Goal: Information Seeking & Learning: Learn about a topic

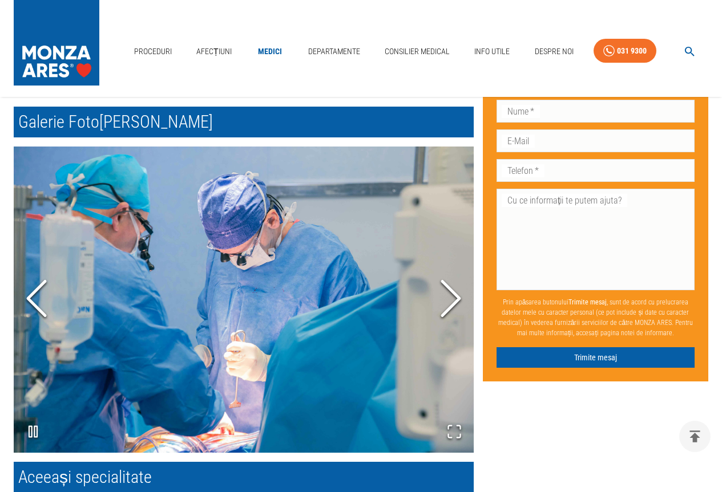
scroll to position [799, 0]
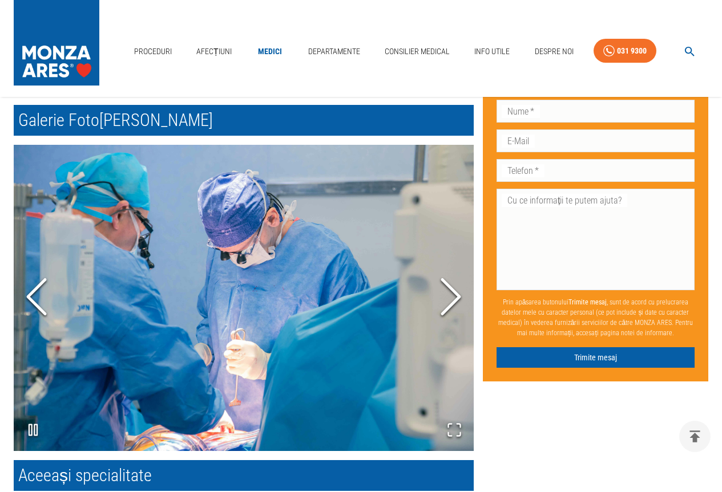
click at [456, 300] on polyline "Next Slide" at bounding box center [450, 297] width 17 height 34
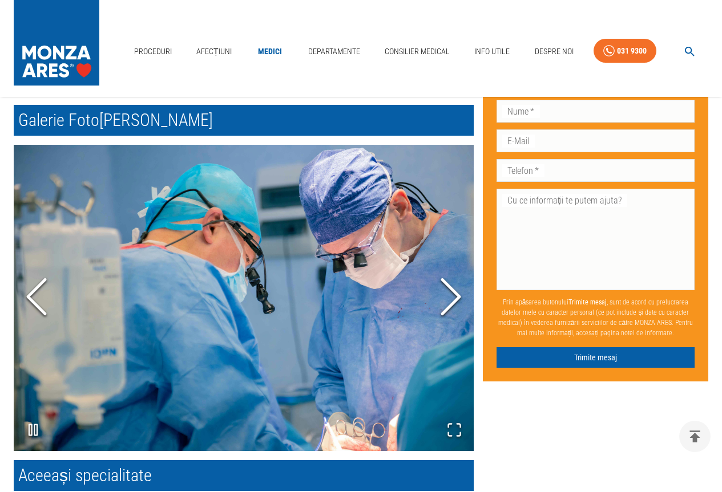
click at [456, 300] on polyline "Next Slide" at bounding box center [450, 297] width 17 height 34
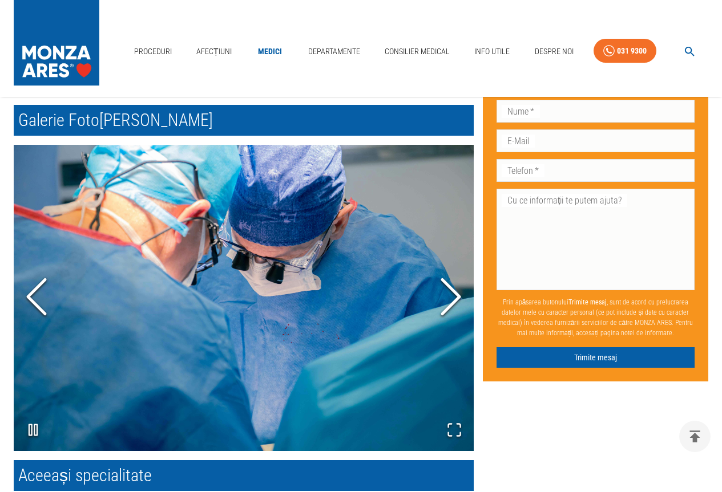
click at [456, 300] on polyline "Next Slide" at bounding box center [450, 297] width 17 height 34
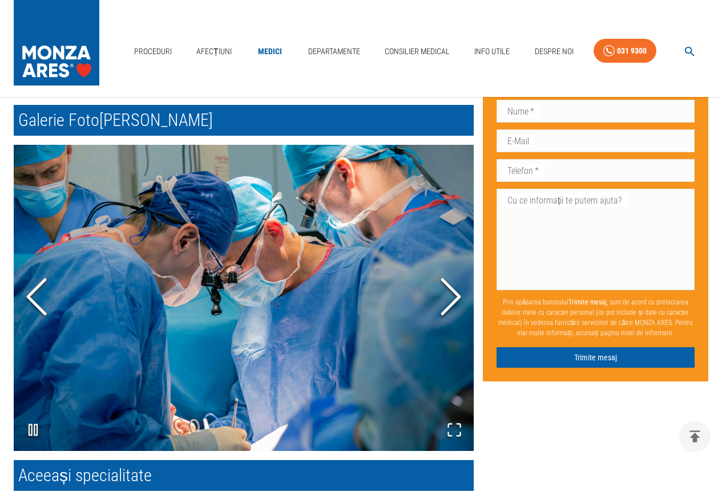
click at [456, 300] on polyline "Next Slide" at bounding box center [450, 297] width 17 height 34
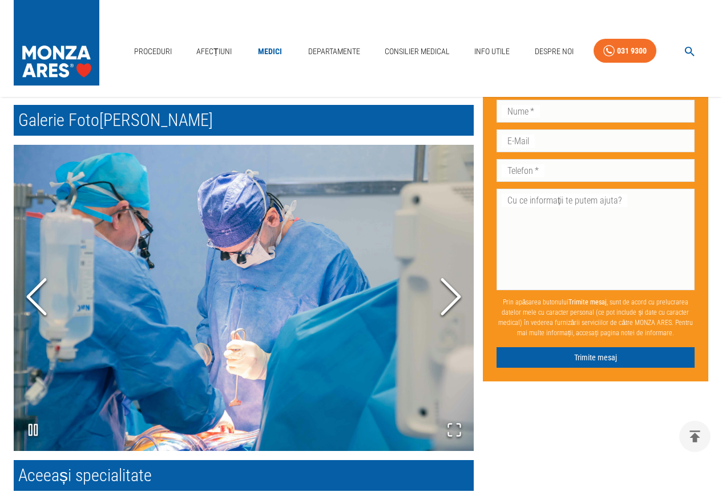
click at [456, 300] on polyline "Next Slide" at bounding box center [450, 297] width 17 height 34
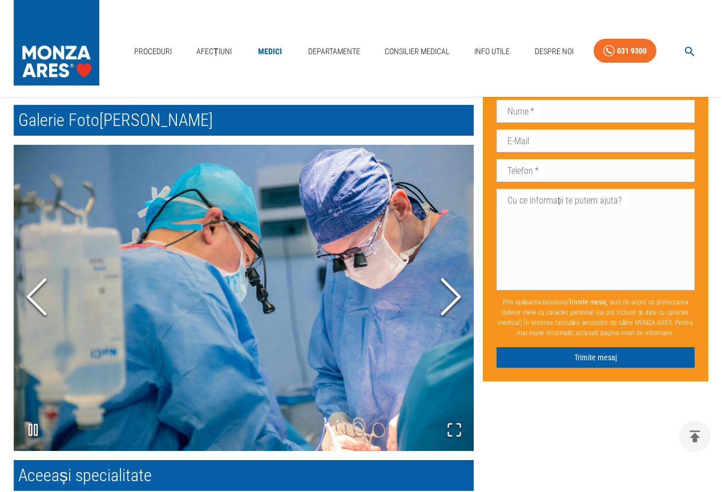
click at [456, 300] on polyline "Next Slide" at bounding box center [450, 297] width 17 height 34
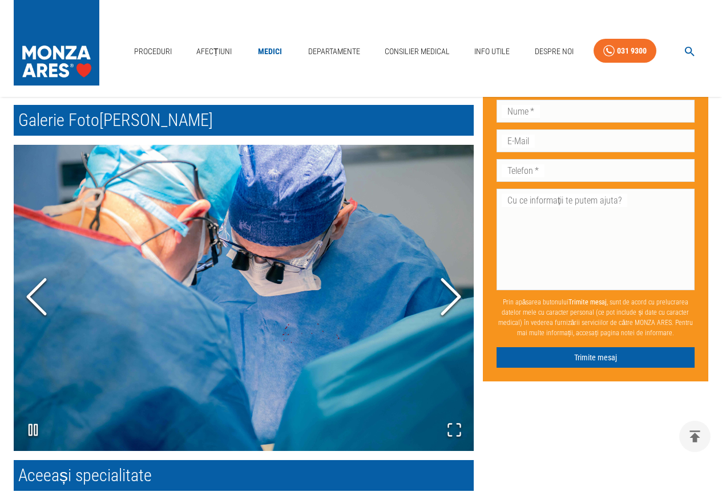
click at [456, 300] on polyline "Next Slide" at bounding box center [450, 297] width 17 height 34
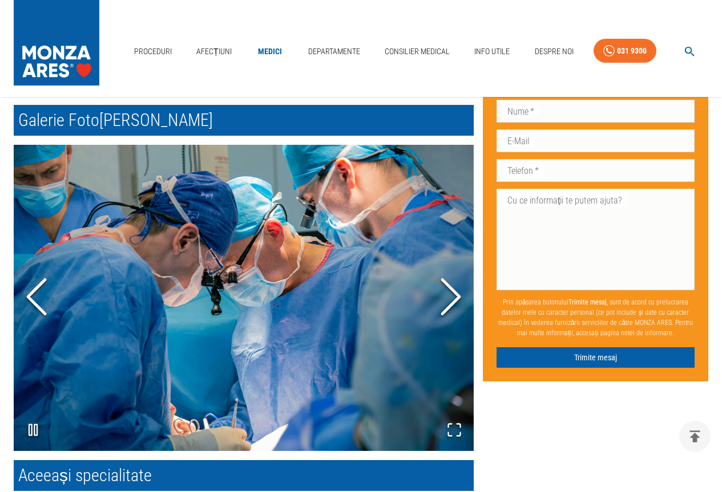
click at [456, 300] on polyline "Next Slide" at bounding box center [450, 297] width 17 height 34
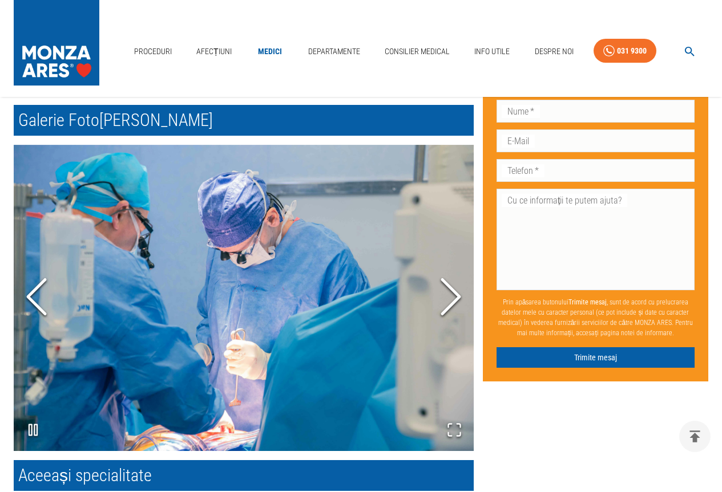
click at [456, 300] on polyline "Next Slide" at bounding box center [450, 297] width 17 height 34
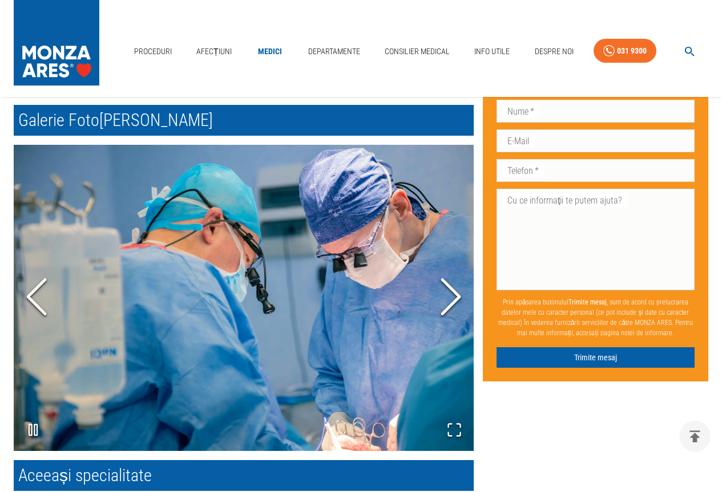
click at [456, 300] on polyline "Next Slide" at bounding box center [450, 297] width 17 height 34
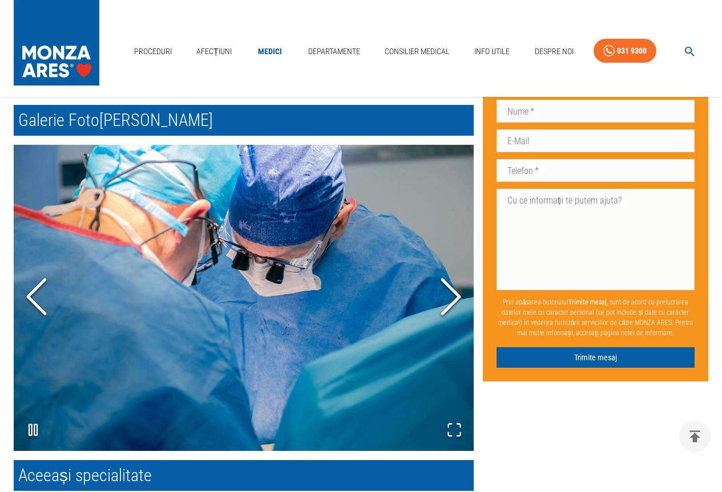
click at [456, 300] on polyline "Next Slide" at bounding box center [450, 297] width 17 height 34
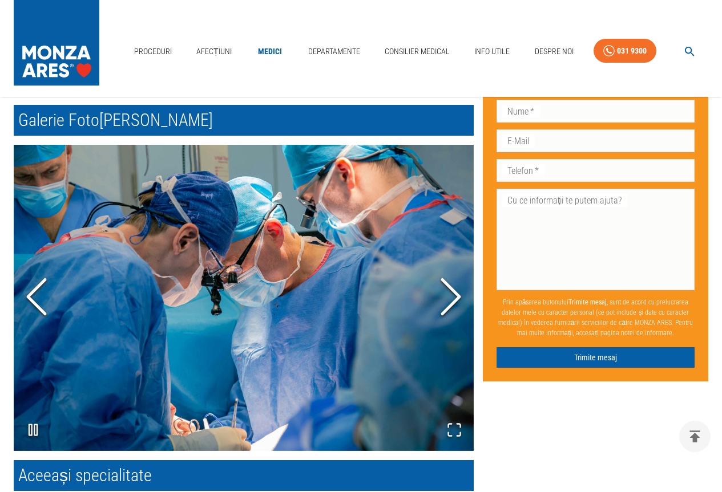
click at [462, 431] on icon "Open Fullscreen" at bounding box center [454, 430] width 16 height 16
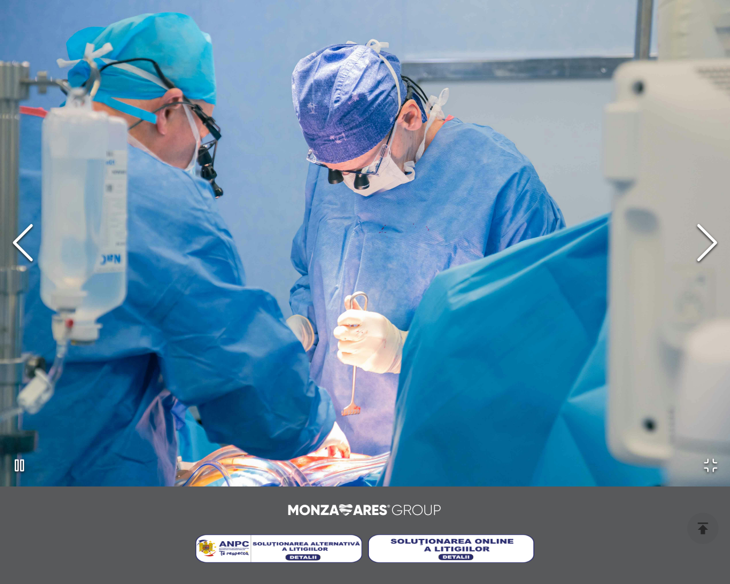
click at [704, 246] on icon "Next Slide" at bounding box center [707, 242] width 34 height 68
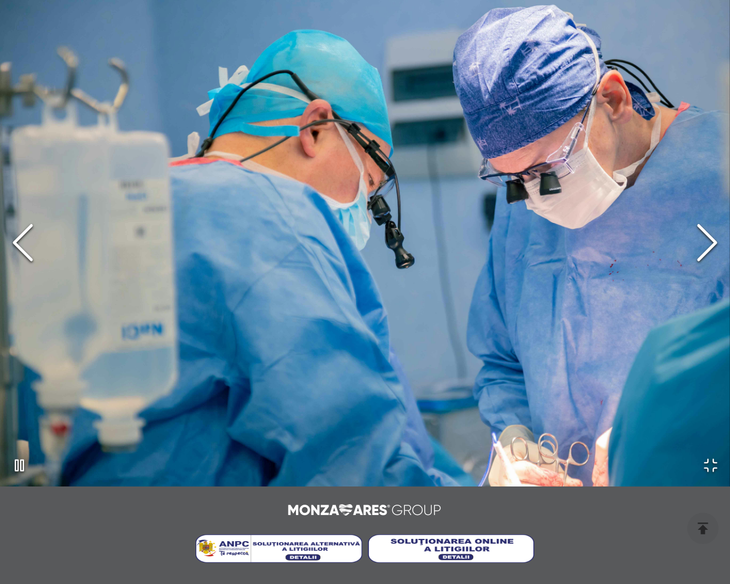
click at [704, 246] on icon "Next Slide" at bounding box center [707, 242] width 34 height 68
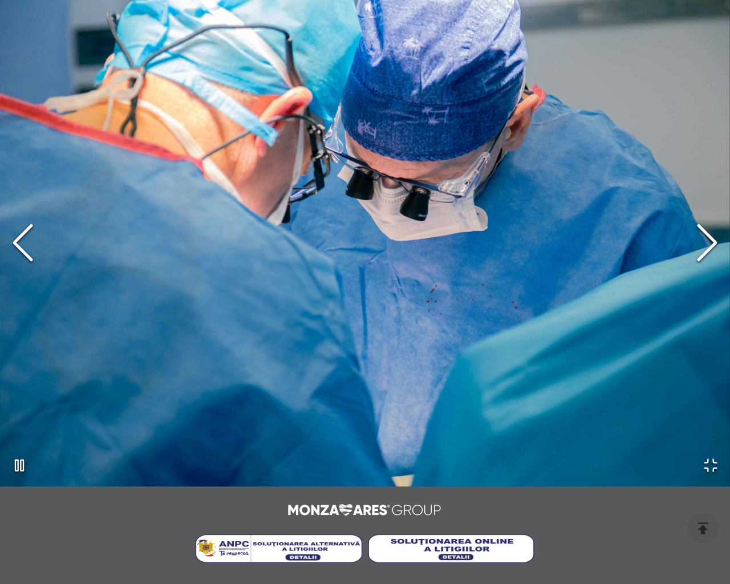
click at [18, 467] on rect "Play or Pause Slideshow" at bounding box center [16, 465] width 3 height 11
click at [710, 461] on icon "Open Fullscreen" at bounding box center [711, 466] width 16 height 16
